Goal: Information Seeking & Learning: Find specific page/section

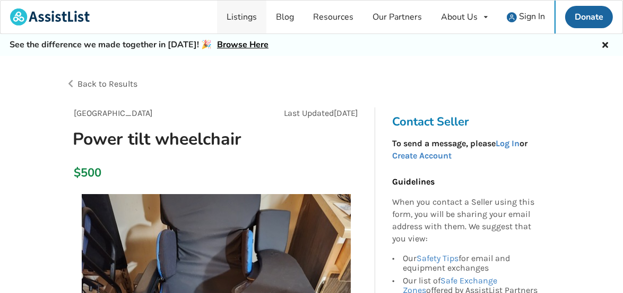
click at [238, 15] on link "Listings" at bounding box center [241, 17] width 49 height 33
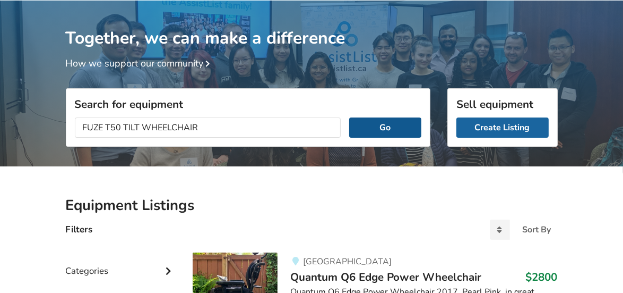
type input "FUZE T50 TILT WHEELCHAIR"
click at [379, 126] on button "Go" at bounding box center [385, 127] width 72 height 20
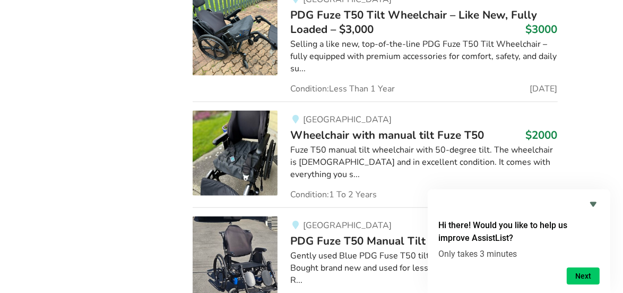
scroll to position [812, 0]
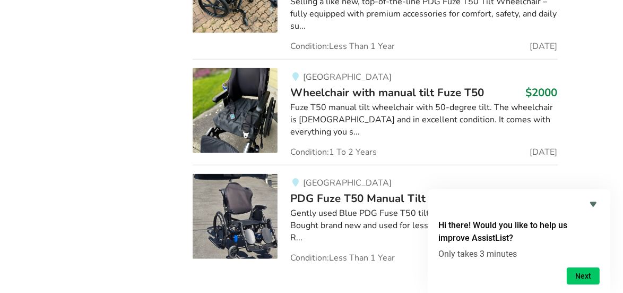
click at [400, 85] on span "Wheelchair with manual tilt Fuze T50" at bounding box center [387, 92] width 194 height 15
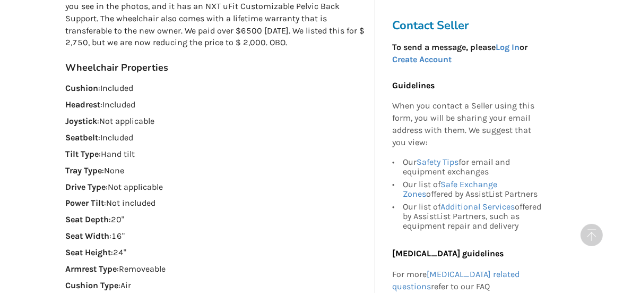
scroll to position [632, 0]
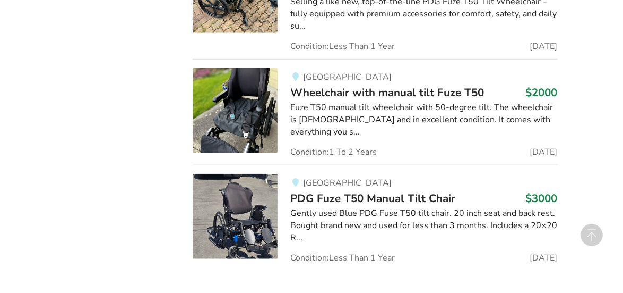
scroll to position [841, 0]
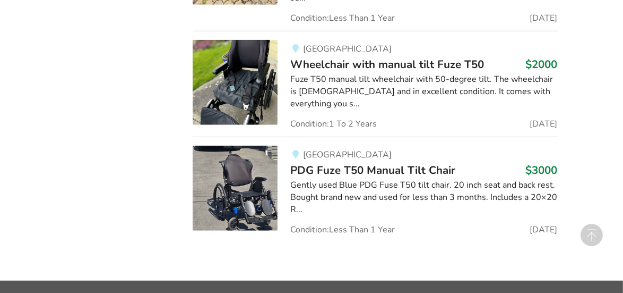
click at [403, 145] on div "Maple Ridge PDG Fuze T50 Manual Tilt Chair $3000 Gently used Blue PDG Fuse T50 …" at bounding box center [418, 189] width 280 height 88
